Goal: Transaction & Acquisition: Purchase product/service

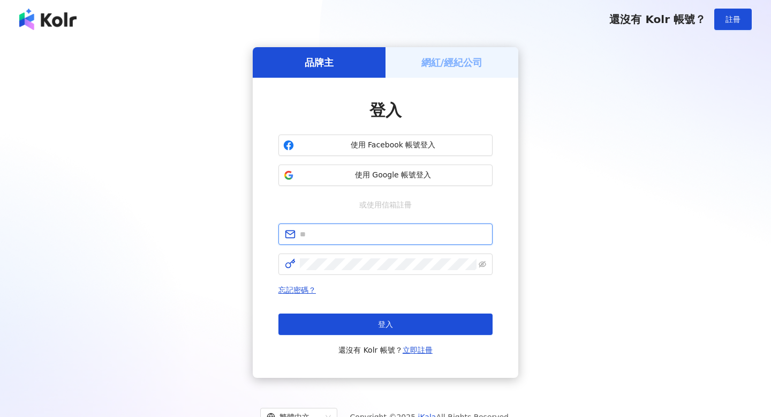
click at [355, 238] on input "text" at bounding box center [393, 234] width 186 height 12
type input "**********"
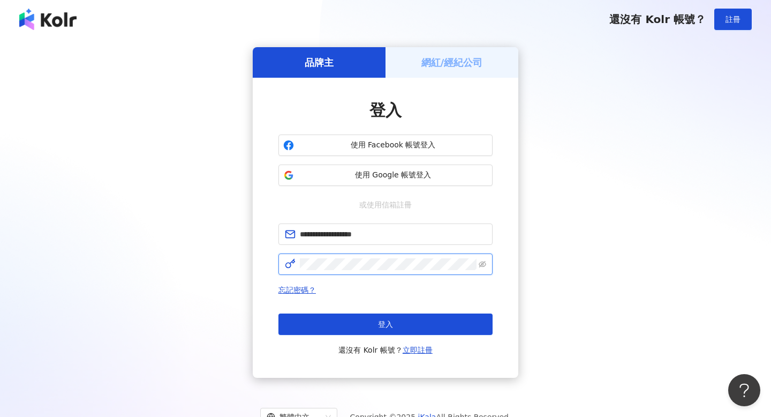
click button "登入" at bounding box center [386, 323] width 214 height 21
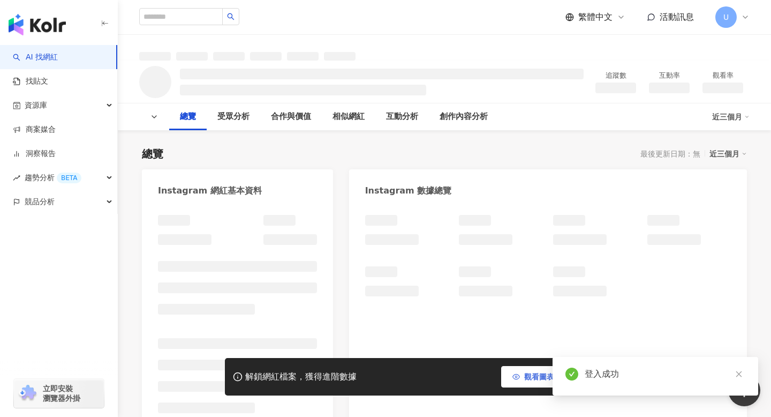
click at [522, 378] on button "觀看圖表範例" at bounding box center [540, 376] width 79 height 21
click at [537, 379] on span "觀看圖表範例" at bounding box center [546, 376] width 45 height 9
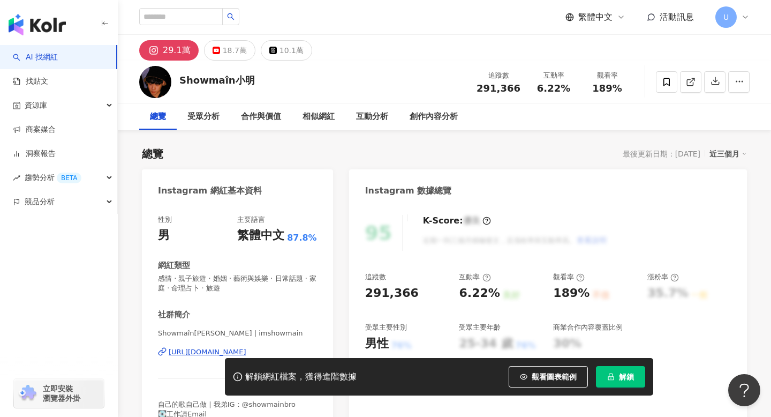
click at [744, 372] on div "解鎖網紅檔案，獲得進階數據 觀看圖表範例 點擊後模糊區塊會顯示範例資料，僅提供預覽非真實數據 解鎖" at bounding box center [385, 376] width 771 height 37
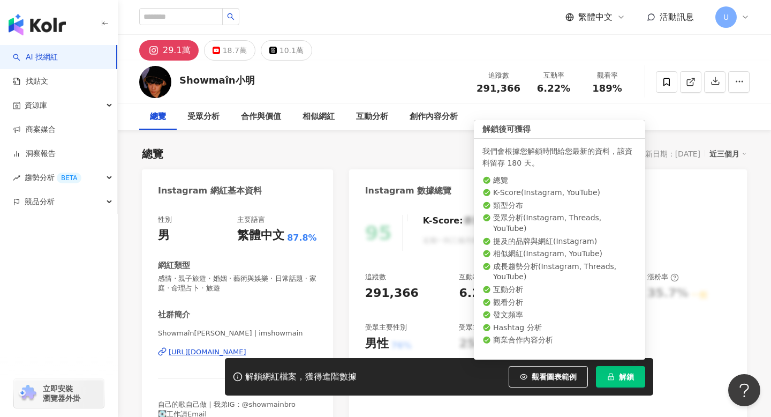
click at [630, 374] on span "解鎖" at bounding box center [626, 376] width 15 height 9
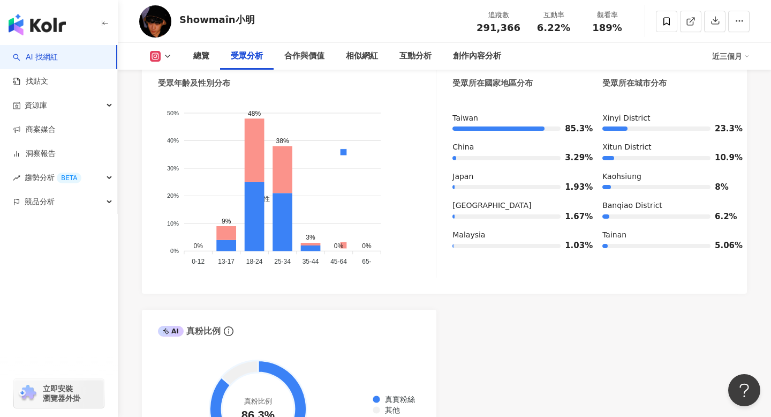
scroll to position [1032, 0]
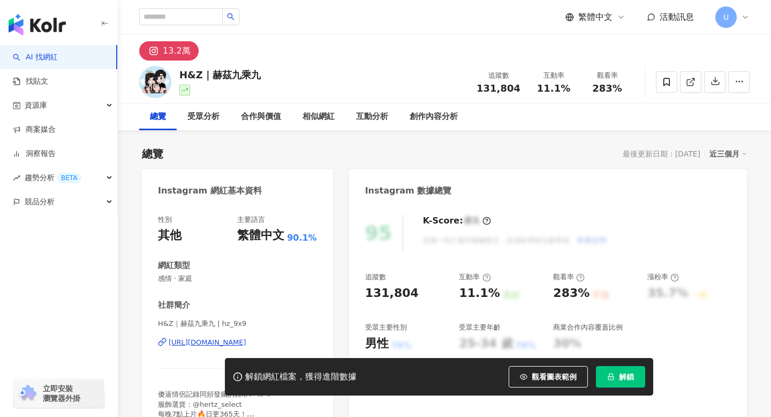
click at [598, 371] on button "解鎖" at bounding box center [620, 376] width 49 height 21
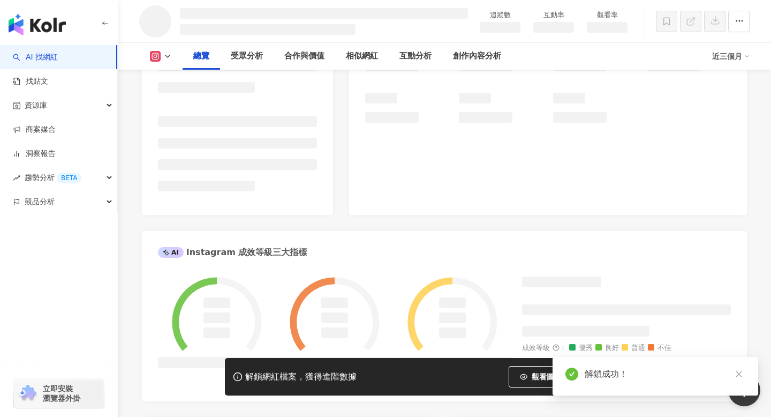
scroll to position [114, 0]
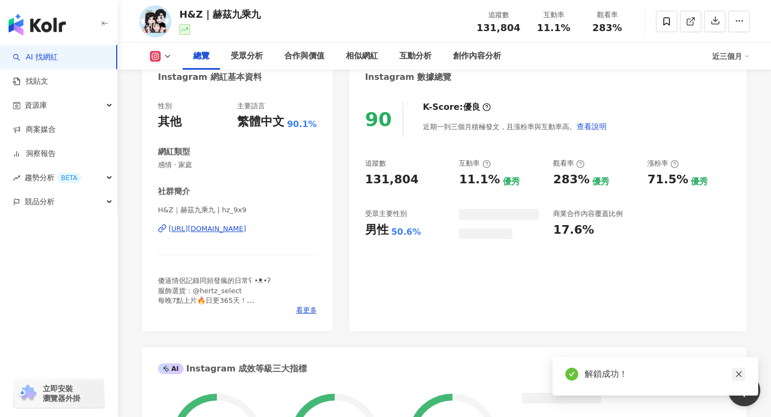
scroll to position [11, 0]
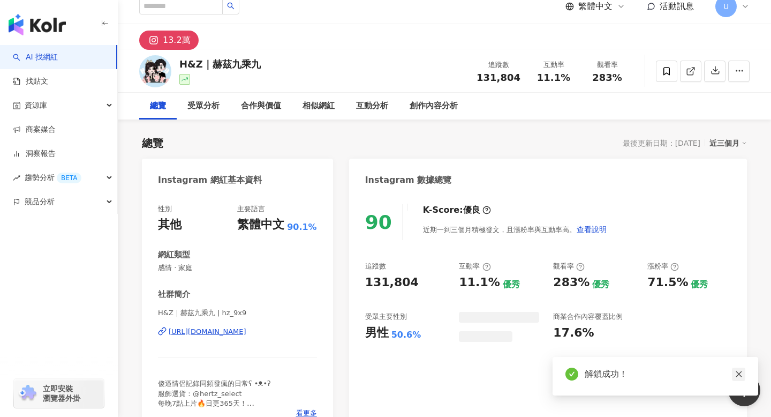
click at [739, 376] on icon "close" at bounding box center [738, 373] width 7 height 7
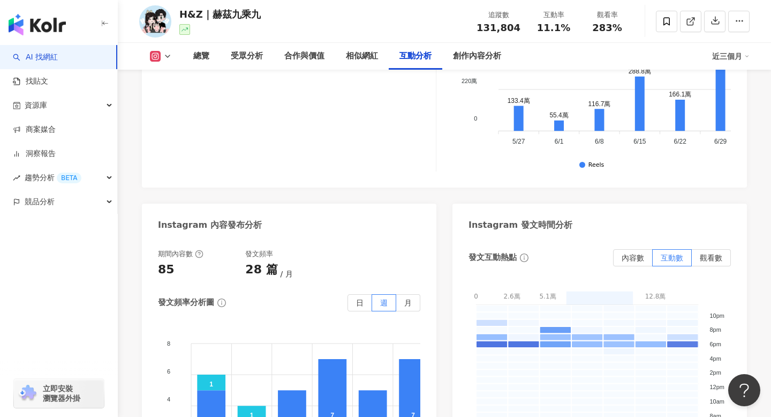
scroll to position [2714, 0]
